Goal: Information Seeking & Learning: Learn about a topic

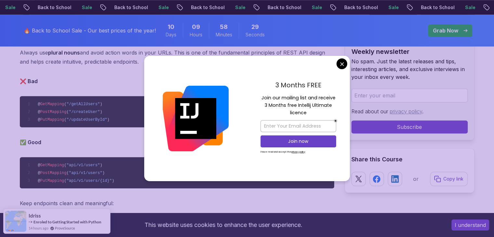
scroll to position [747, 0]
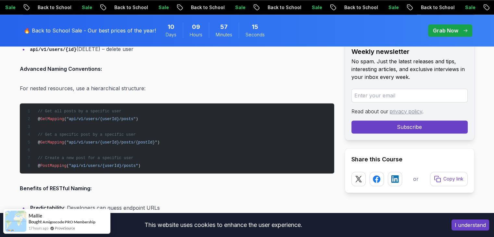
scroll to position [876, 0]
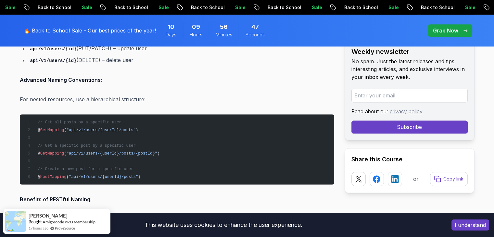
click at [172, 198] on p "Benefits of RESTful Naming:" at bounding box center [177, 199] width 314 height 9
click at [177, 96] on p "For nested resources, use a hierarchical structure:" at bounding box center [177, 99] width 314 height 9
